Goal: Find specific page/section: Find specific page/section

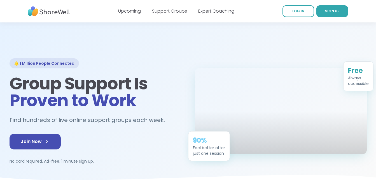
click at [165, 10] on link "Support Groups" at bounding box center [169, 11] width 35 height 6
click at [83, 12] on nav "Upcoming Support Groups Expert Coaching LOG IN SIGN UP" at bounding box center [188, 11] width 376 height 22
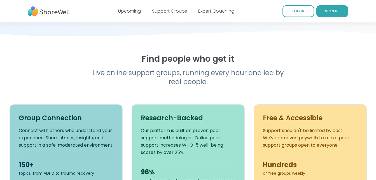
scroll to position [144, 0]
click at [136, 54] on h2 "Find people who get it" at bounding box center [189, 59] width 358 height 10
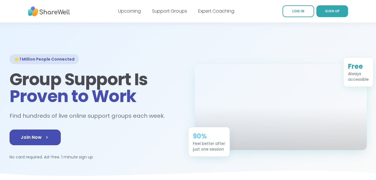
scroll to position [0, 0]
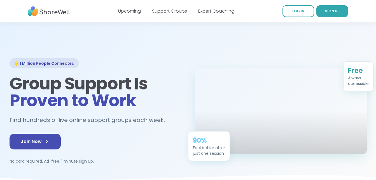
click at [163, 11] on link "Support Groups" at bounding box center [169, 11] width 35 height 6
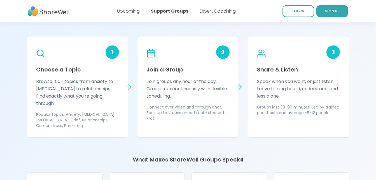
scroll to position [494, 0]
